Goal: Information Seeking & Learning: Learn about a topic

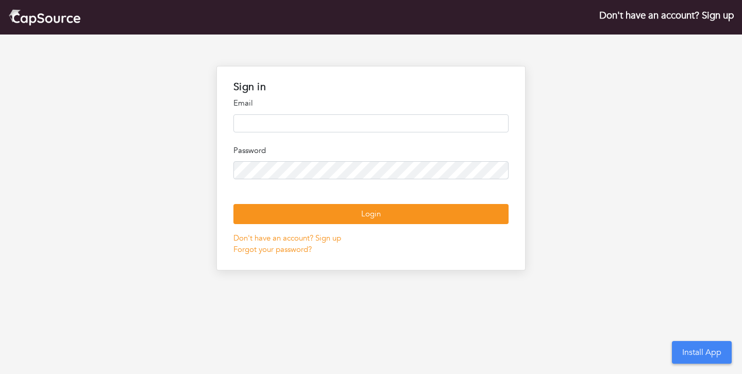
click at [332, 130] on input "email" at bounding box center [370, 123] width 275 height 18
type input "**********"
click at [346, 124] on input "**********" at bounding box center [370, 123] width 275 height 18
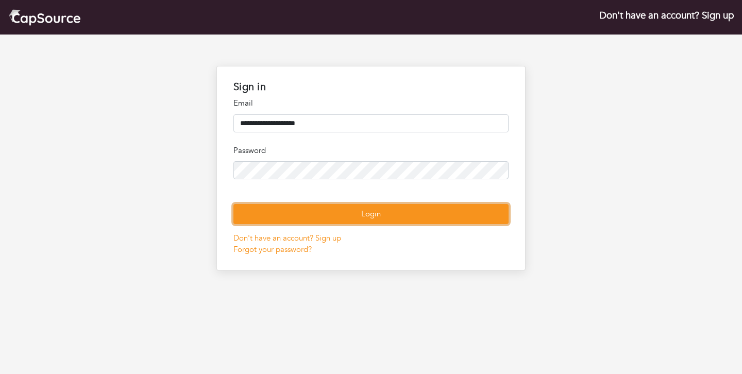
click at [348, 224] on button "Login" at bounding box center [370, 214] width 275 height 20
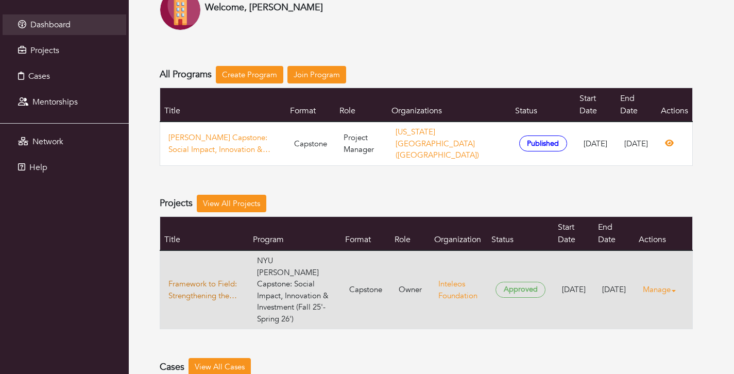
scroll to position [63, 0]
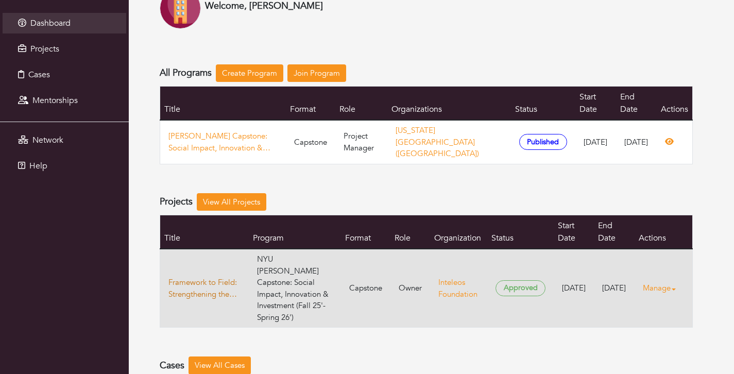
click at [211, 277] on link "Framework to Field: Strengthening the Impact Evaluation of Global Diagnostic In…" at bounding box center [204, 288] width 72 height 23
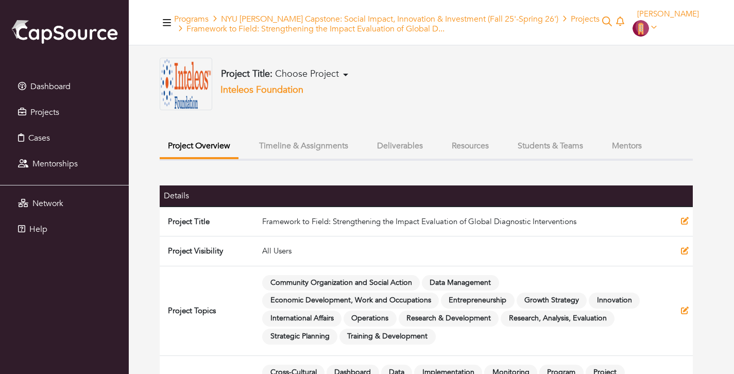
click at [284, 149] on button "Timeline & Assignments" at bounding box center [304, 146] width 106 height 22
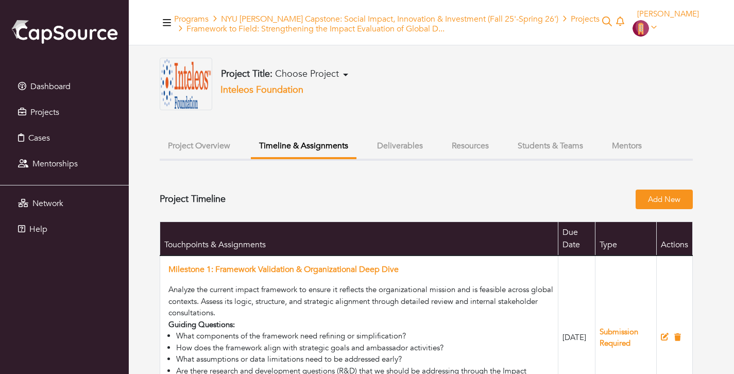
click at [226, 142] on button "Project Overview" at bounding box center [199, 146] width 79 height 22
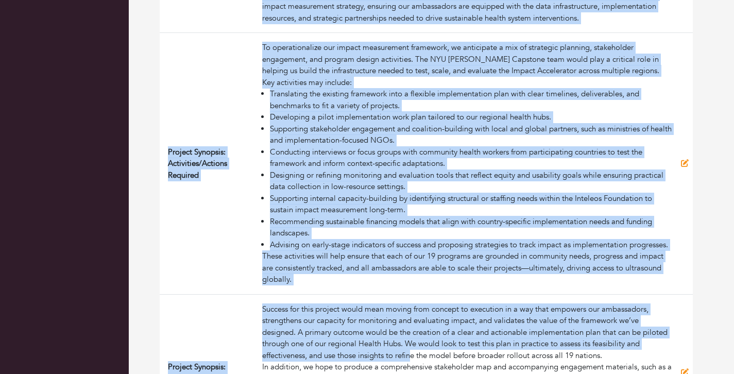
scroll to position [631, 0]
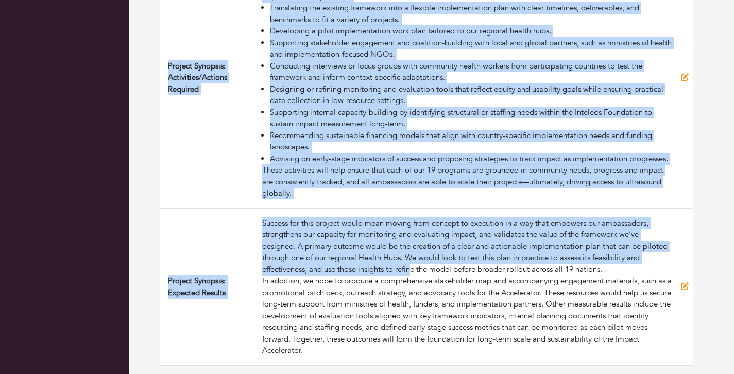
drag, startPoint x: 169, startPoint y: 197, endPoint x: 405, endPoint y: 352, distance: 282.5
click at [381, 199] on td "To operationalize our impact measurement framework, we anticipate a mix of stra…" at bounding box center [467, 78] width 419 height 262
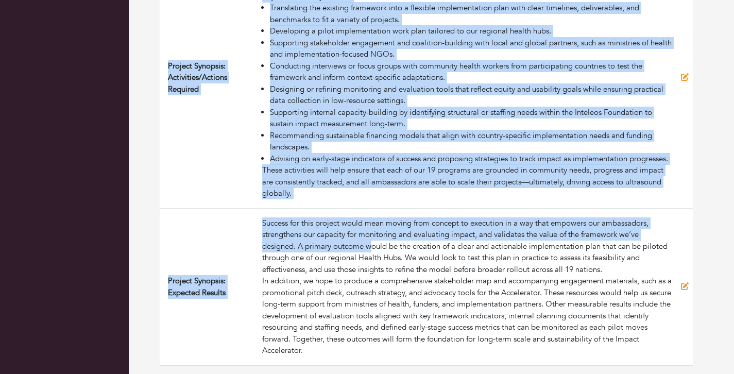
drag, startPoint x: 168, startPoint y: 72, endPoint x: 312, endPoint y: 349, distance: 312.1
copy tbody "Project Title Framework to Field: Strengthening the Impact Evaluation of Global…"
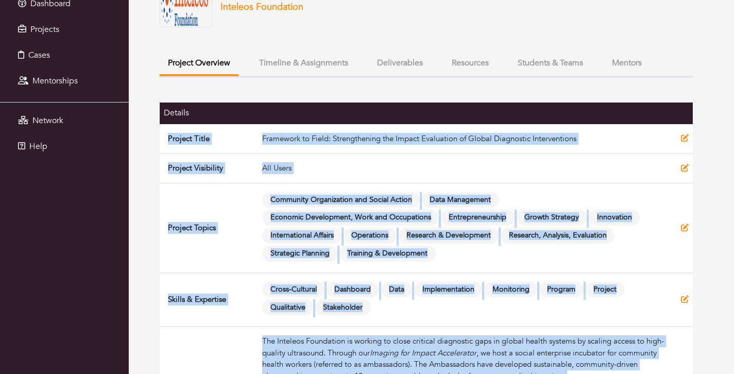
scroll to position [0, 0]
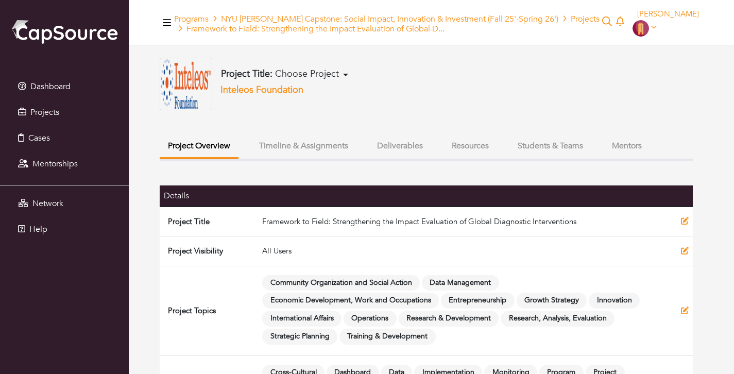
click at [346, 187] on th at bounding box center [467, 195] width 419 height 21
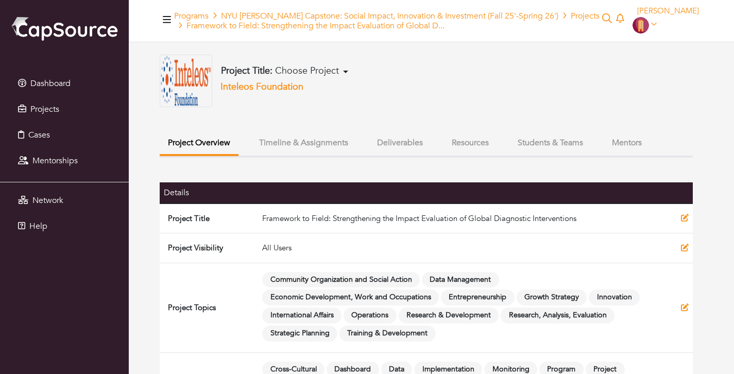
scroll to position [8, 0]
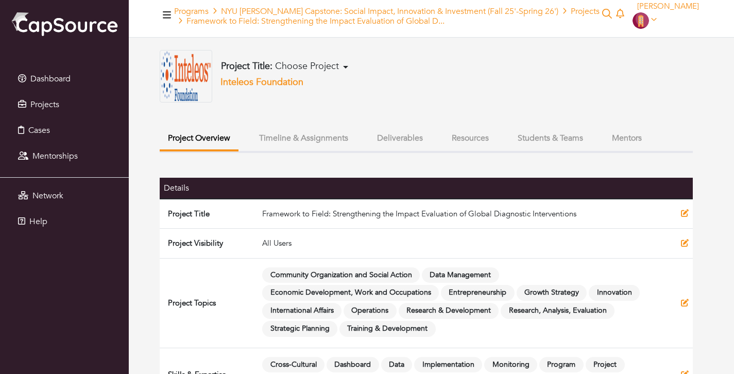
click at [345, 62] on button "Project Title: Choose Project" at bounding box center [284, 66] width 133 height 12
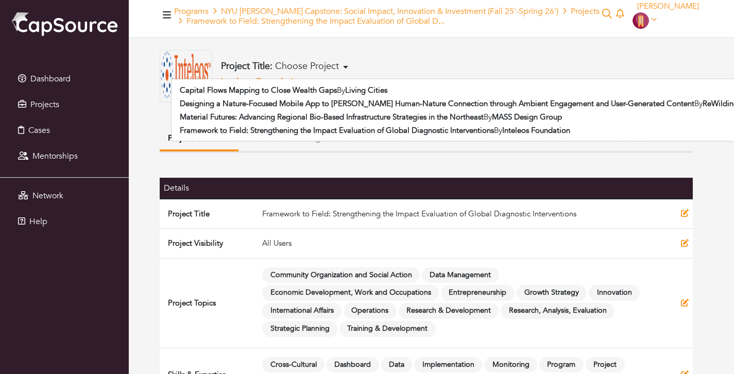
click at [345, 66] on button "Project Title: Choose Project" at bounding box center [284, 66] width 133 height 12
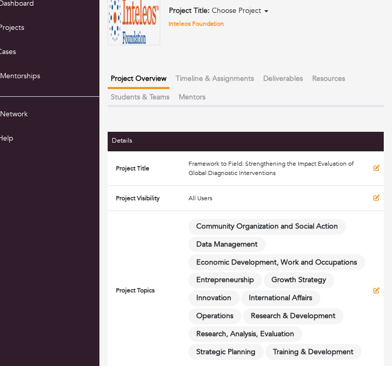
scroll to position [108, 44]
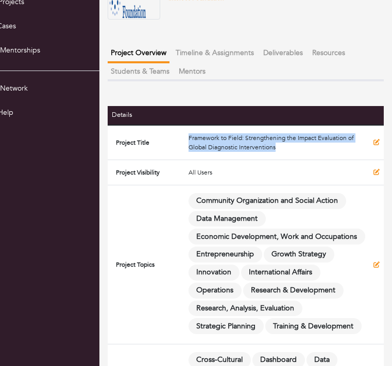
drag, startPoint x: 183, startPoint y: 134, endPoint x: 288, endPoint y: 141, distance: 105.8
click at [288, 141] on td "Framework to Field: Strengthening the Impact Evaluation of Global Diagnostic In…" at bounding box center [276, 142] width 185 height 35
copy td "Framework to Field: Strengthening the Impact Evaluation of Global Diagnostic In…"
drag, startPoint x: 341, startPoint y: 317, endPoint x: 346, endPoint y: 275, distance: 42.4
click at [346, 275] on td "Community Organization and Social Action Data Management Economic Development, …" at bounding box center [276, 264] width 185 height 159
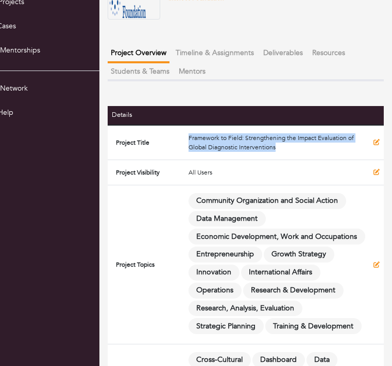
click at [346, 275] on td "Community Organization and Social Action Data Management Economic Development, …" at bounding box center [276, 264] width 185 height 159
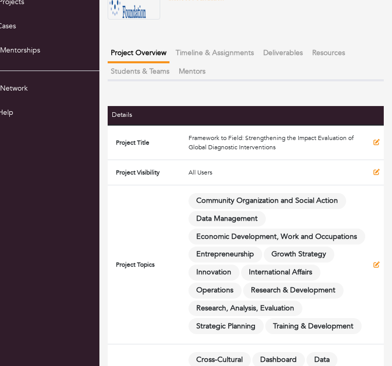
drag, startPoint x: 357, startPoint y: 319, endPoint x: 191, endPoint y: 192, distance: 209.4
click at [191, 192] on td "Community Organization and Social Action Data Management Economic Development, …" at bounding box center [276, 264] width 185 height 159
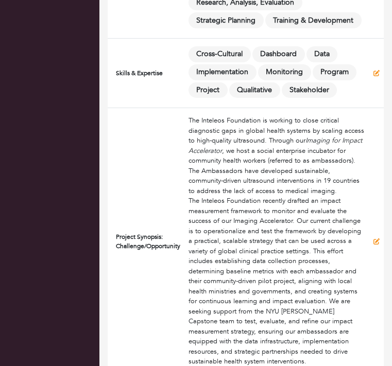
scroll to position [419, 44]
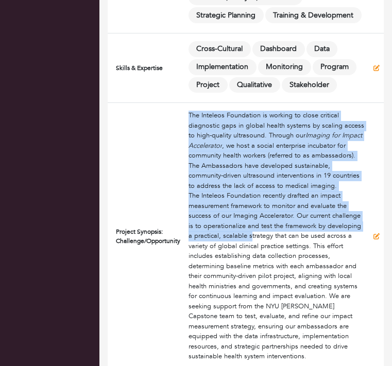
drag, startPoint x: 183, startPoint y: 110, endPoint x: 244, endPoint y: 241, distance: 144.2
click at [244, 241] on div "The Inteleos Foundation is working to close critical diagnostic gaps in global …" at bounding box center [276, 236] width 177 height 251
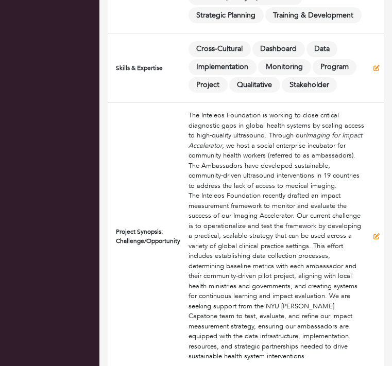
click at [245, 168] on div "The Inteleos Foundation is working to close critical diagnostic gaps in global …" at bounding box center [276, 151] width 177 height 80
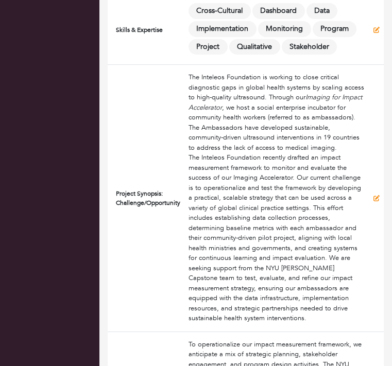
scroll to position [460, 44]
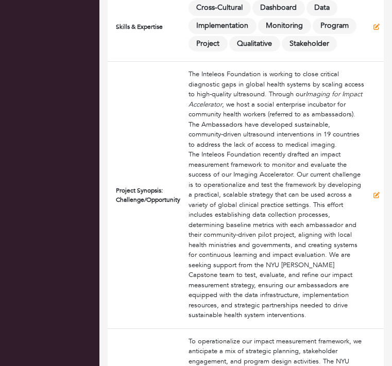
drag, startPoint x: 211, startPoint y: 149, endPoint x: 182, endPoint y: 72, distance: 81.8
click at [188, 72] on div "The Inteleos Foundation is working to close critical diagnostic gaps in global …" at bounding box center [276, 110] width 177 height 80
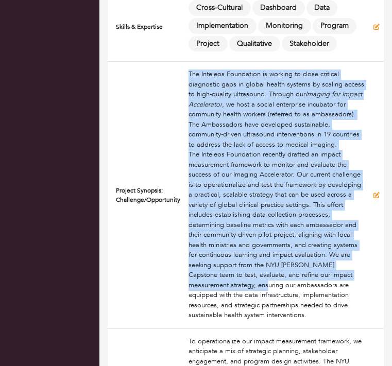
drag, startPoint x: 181, startPoint y: 71, endPoint x: 239, endPoint y: 293, distance: 229.0
click at [239, 293] on div "The Inteleos Foundation is working to close critical diagnostic gaps in global …" at bounding box center [276, 195] width 177 height 251
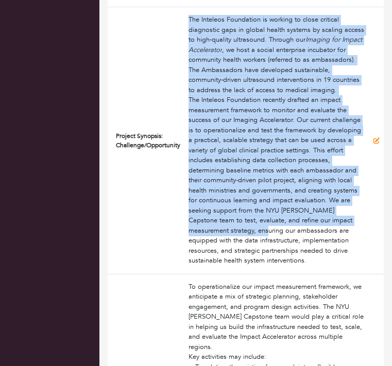
scroll to position [486, 44]
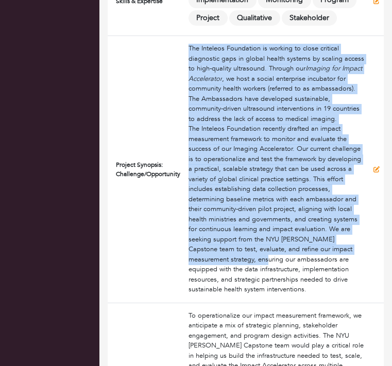
click at [238, 158] on div "The Inteleos Foundation recently drafted an impact measurement framework to mon…" at bounding box center [276, 209] width 177 height 171
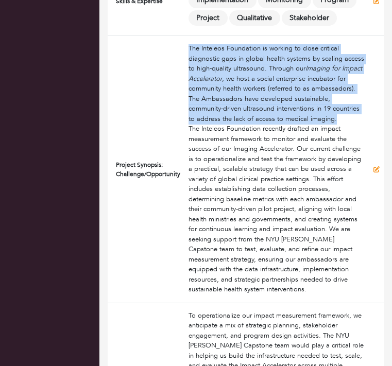
drag, startPoint x: 207, startPoint y: 124, endPoint x: 182, endPoint y: 48, distance: 80.1
click at [188, 48] on div "The Inteleos Foundation is working to close critical diagnostic gaps in global …" at bounding box center [276, 84] width 177 height 80
copy div "The Inteleos Foundation is working to close critical diagnostic gaps in global …"
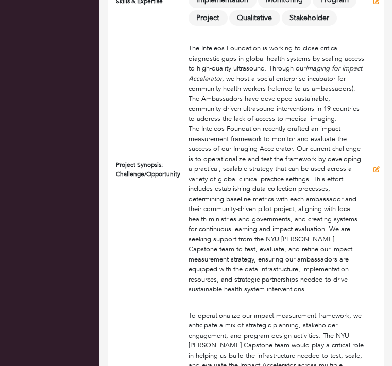
click at [196, 147] on div "The Inteleos Foundation recently drafted an impact measurement framework to mon…" at bounding box center [276, 209] width 177 height 171
drag, startPoint x: 183, startPoint y: 136, endPoint x: 248, endPoint y: 267, distance: 145.3
click at [248, 267] on div "The Inteleos Foundation recently drafted an impact measurement framework to mon…" at bounding box center [276, 209] width 177 height 171
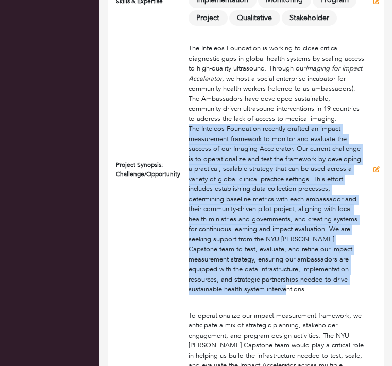
drag, startPoint x: 244, startPoint y: 295, endPoint x: 180, endPoint y: 135, distance: 172.0
click at [184, 135] on td "The Inteleos Foundation is working to close critical diagnostic gaps in global …" at bounding box center [276, 169] width 185 height 267
copy div "The Inteleos Foundation recently drafted an impact measurement framework to mon…"
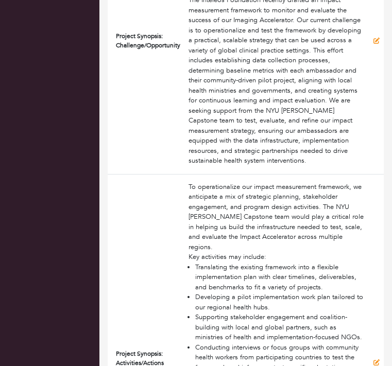
click at [230, 226] on div "To operationalize our impact measurement framework, we anticipate a mix of stra…" at bounding box center [276, 217] width 177 height 71
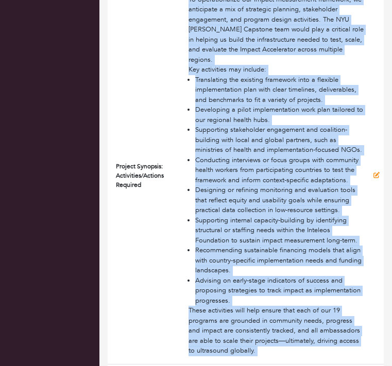
scroll to position [1081, 44]
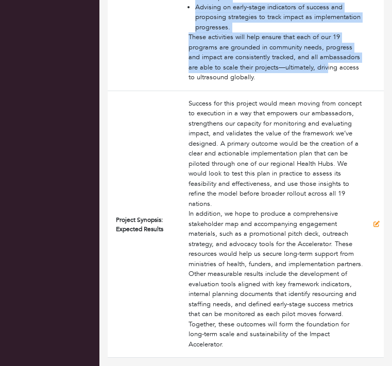
drag, startPoint x: 182, startPoint y: 90, endPoint x: 321, endPoint y: 72, distance: 139.6
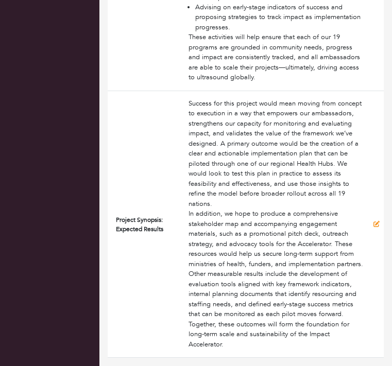
click at [247, 66] on div "These activities will help ensure that each of our 19 programs are grounded in …" at bounding box center [276, 57] width 177 height 50
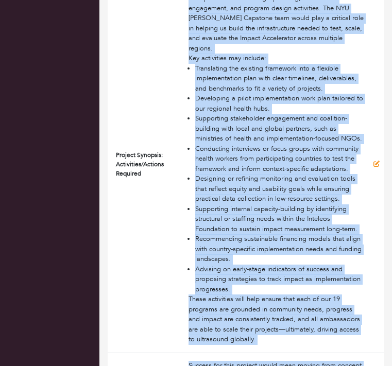
scroll to position [911, 44]
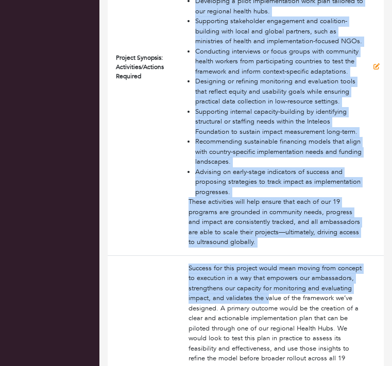
drag, startPoint x: 178, startPoint y: 79, endPoint x: 250, endPoint y: 253, distance: 187.7
click at [250, 253] on td "To operationalize our impact measurement framework, we anticipate a mix of stra…" at bounding box center [276, 67] width 185 height 378
copy div "To operationalize our impact measurement framework, we anticipate a mix of stra…"
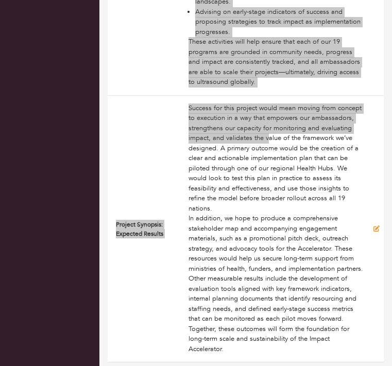
scroll to position [1081, 44]
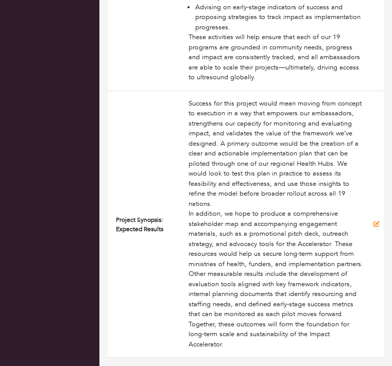
click at [188, 106] on div "Success for this project would mean moving from concept to execution in a way t…" at bounding box center [276, 154] width 177 height 111
drag, startPoint x: 182, startPoint y: 106, endPoint x: 217, endPoint y: 341, distance: 238.0
click at [217, 341] on div "Success for this project would mean moving from concept to execution in a way t…" at bounding box center [276, 224] width 177 height 251
click at [217, 341] on div "In addition, we hope to produce a comprehensive stakeholder map and accompanyin…" at bounding box center [276, 279] width 177 height 141
click at [221, 351] on td "Success for this project would mean moving from concept to execution in a way t…" at bounding box center [276, 224] width 185 height 267
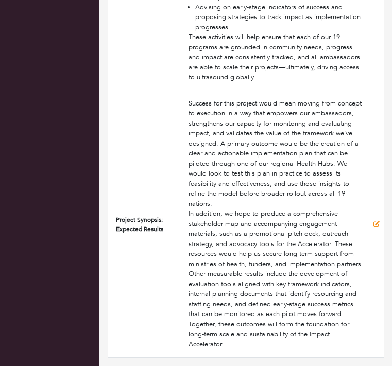
drag, startPoint x: 219, startPoint y: 344, endPoint x: 187, endPoint y: 119, distance: 226.7
click at [188, 119] on div "Success for this project would mean moving from concept to execution in a way t…" at bounding box center [276, 224] width 177 height 251
click at [188, 119] on div "Success for this project would mean moving from concept to execution in a way t…" at bounding box center [276, 154] width 177 height 111
drag, startPoint x: 181, startPoint y: 104, endPoint x: 229, endPoint y: 344, distance: 244.6
click at [229, 344] on div "Success for this project would mean moving from concept to execution in a way t…" at bounding box center [276, 224] width 177 height 251
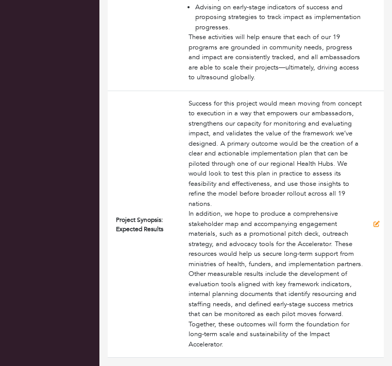
copy div "Success for this project would mean moving from concept to execution in a way t…"
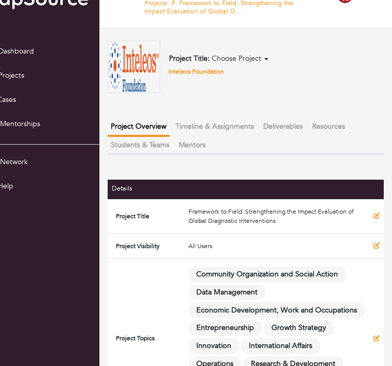
scroll to position [0, 44]
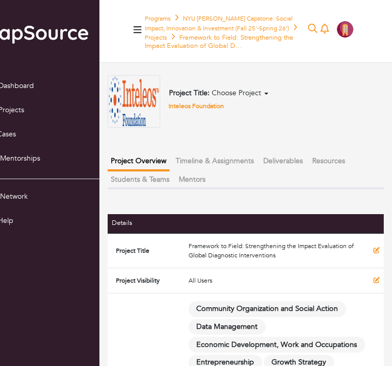
click at [190, 155] on button "Timeline & Assignments" at bounding box center [215, 160] width 84 height 17
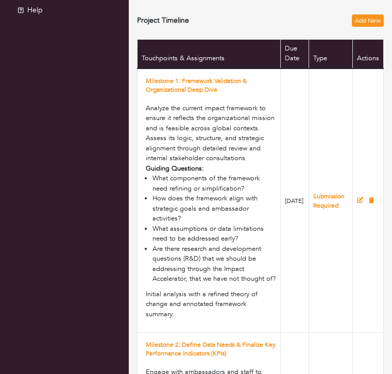
scroll to position [228, 0]
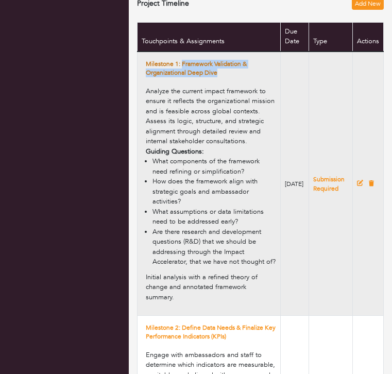
drag, startPoint x: 238, startPoint y: 67, endPoint x: 190, endPoint y: 57, distance: 49.5
click at [190, 60] on h4 "Milestone 1: Framework Validation & Organizational Deep Dive" at bounding box center [211, 69] width 130 height 18
copy link "Framework Validation & Organizational Deep Dive"
drag, startPoint x: 155, startPoint y: 90, endPoint x: 190, endPoint y: 317, distance: 229.4
click at [190, 316] on td "Milestone 1: Framework Validation & Organizational Deep Dive Analyze the curren…" at bounding box center [209, 184] width 143 height 264
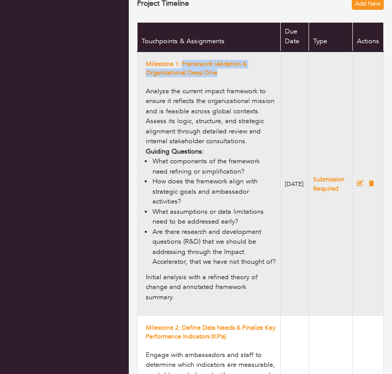
copy td "Analyze the current impact framework to ensure it reflects the organizational m…"
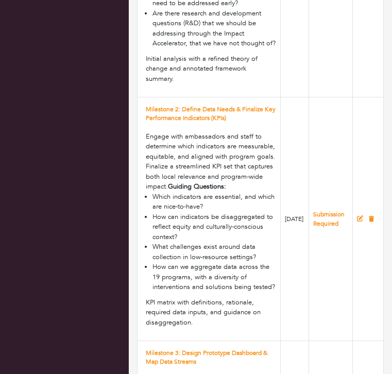
scroll to position [434, 0]
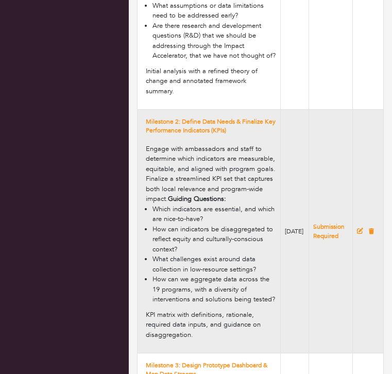
click at [152, 136] on td "Milestone 2: Define Data Needs & Finalize Key Performance Indicators (KPIs) Eng…" at bounding box center [209, 232] width 143 height 244
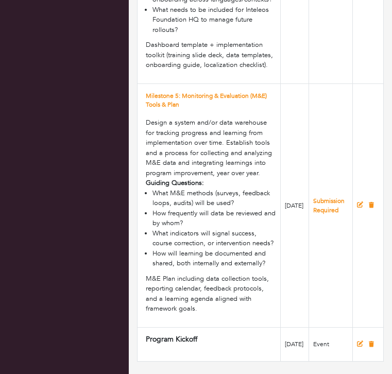
scroll to position [1266, 0]
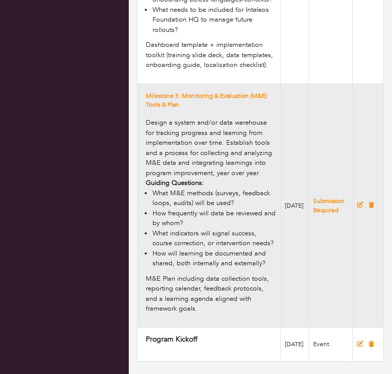
drag, startPoint x: 151, startPoint y: 133, endPoint x: 243, endPoint y: 300, distance: 190.4
copy tbody "Milestone 2: Define Data Needs & Finalize Key Performance Indicators (KPIs) Eng…"
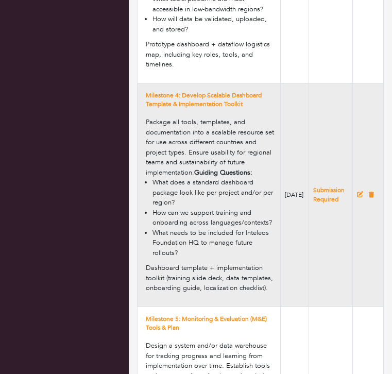
scroll to position [926, 0]
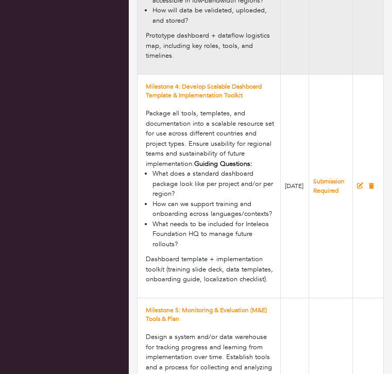
click at [270, 61] on div "Prototype dashboard + dataflow logistics map, including key roles, tools, and t…" at bounding box center [211, 46] width 130 height 30
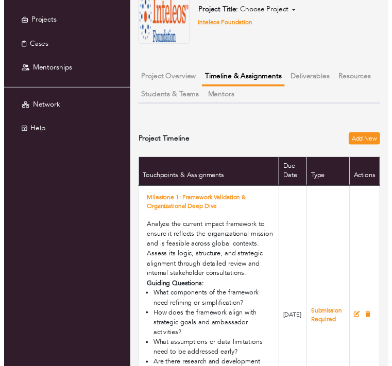
scroll to position [0, 0]
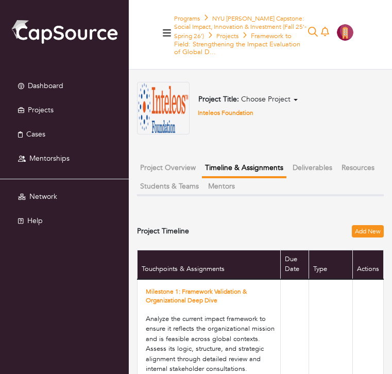
click at [322, 163] on button "Deliverables" at bounding box center [312, 167] width 46 height 17
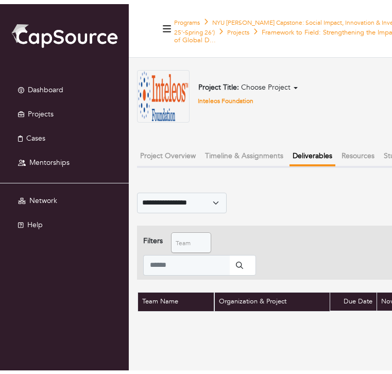
scroll to position [8, 0]
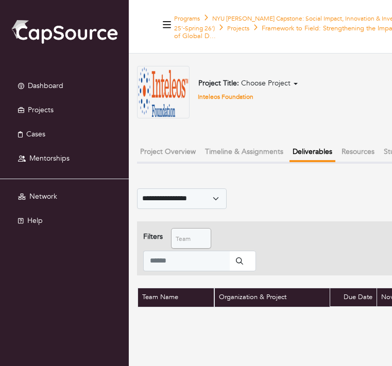
click at [359, 143] on button "Resources" at bounding box center [357, 151] width 39 height 17
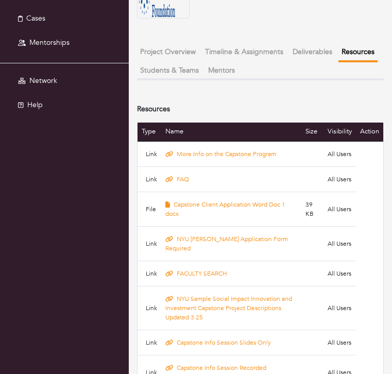
scroll to position [114, 0]
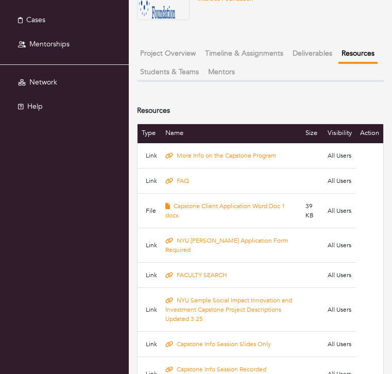
click at [202, 63] on button "Students & Teams" at bounding box center [169, 71] width 65 height 17
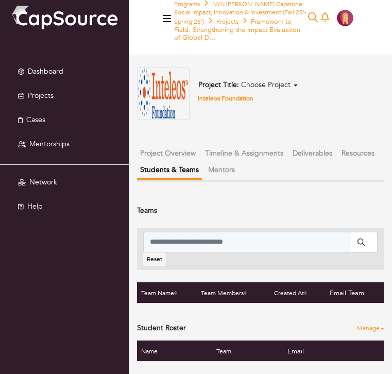
scroll to position [9, 0]
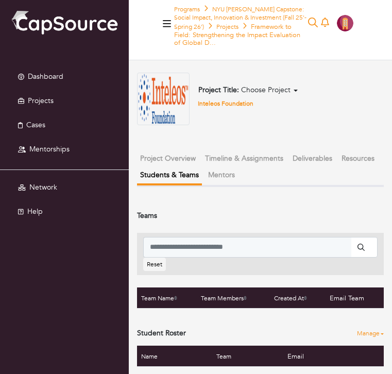
click at [238, 168] on button "Mentors" at bounding box center [221, 174] width 33 height 17
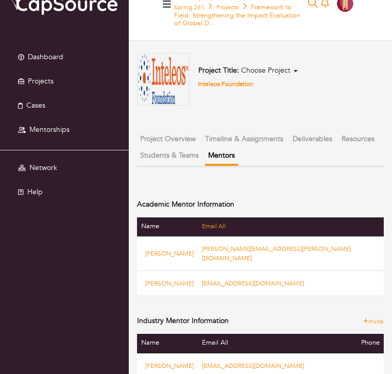
scroll to position [15, 0]
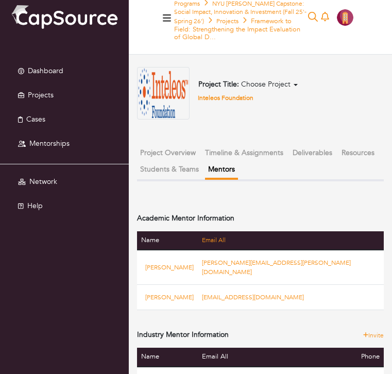
click at [237, 144] on button "Timeline & Assignments" at bounding box center [244, 152] width 84 height 17
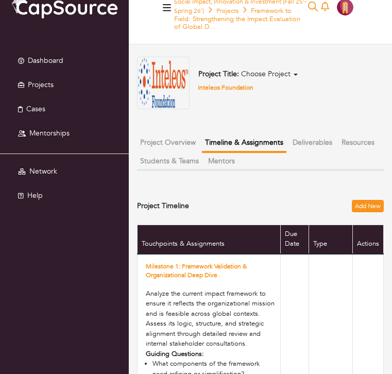
scroll to position [26, 0]
